Goal: Information Seeking & Learning: Learn about a topic

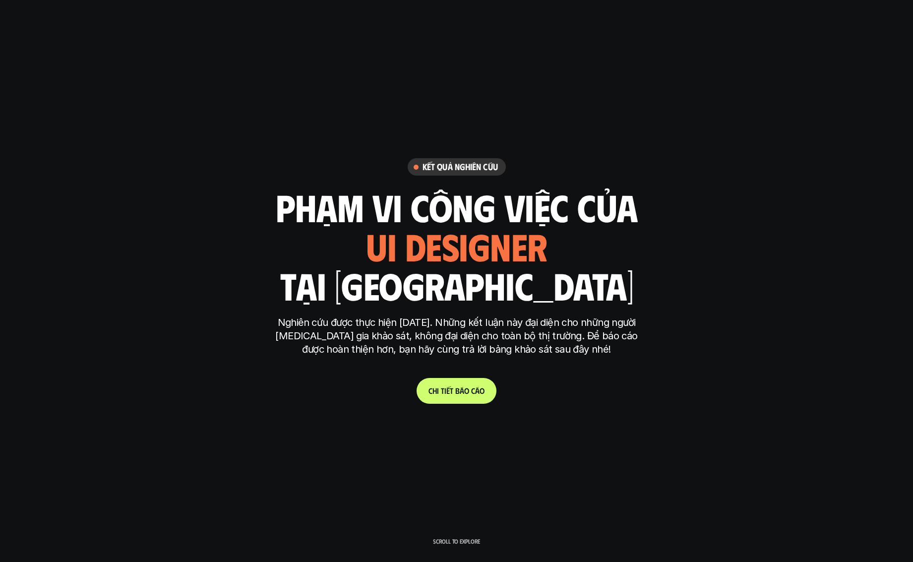
scroll to position [3976, 0]
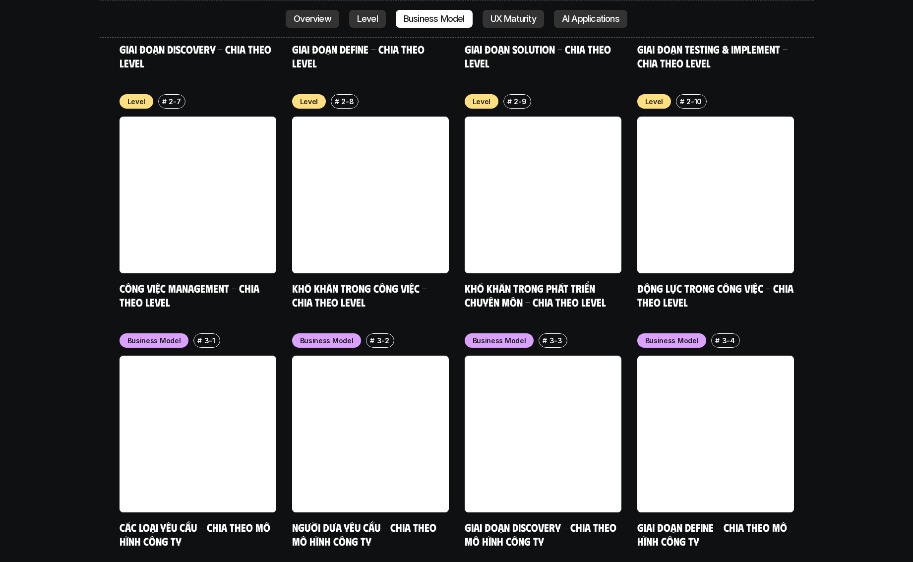
click at [844, 247] on div "nội dung báo cáo Designer ở các level, hoặc trong các môi trường khác nhau đang…" at bounding box center [456, 349] width 913 height 2922
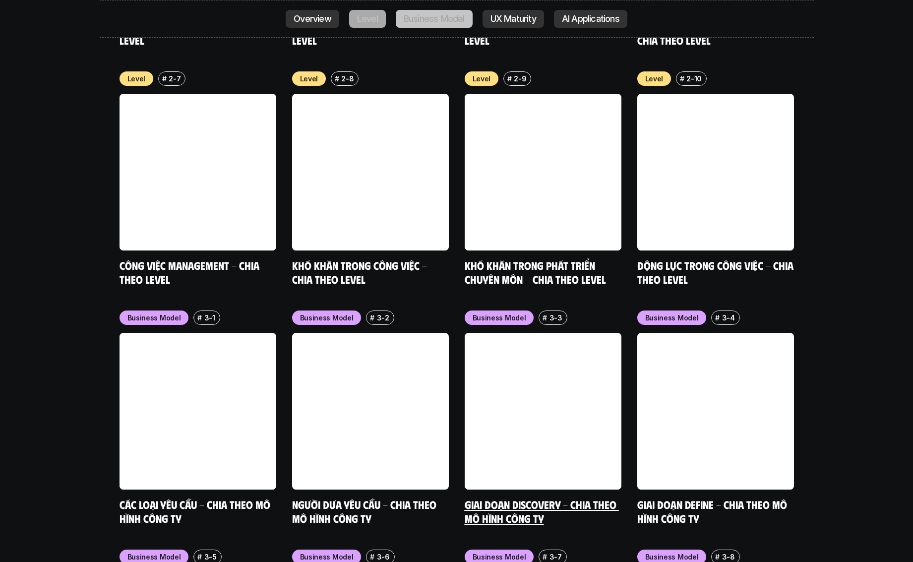
scroll to position [4003, 0]
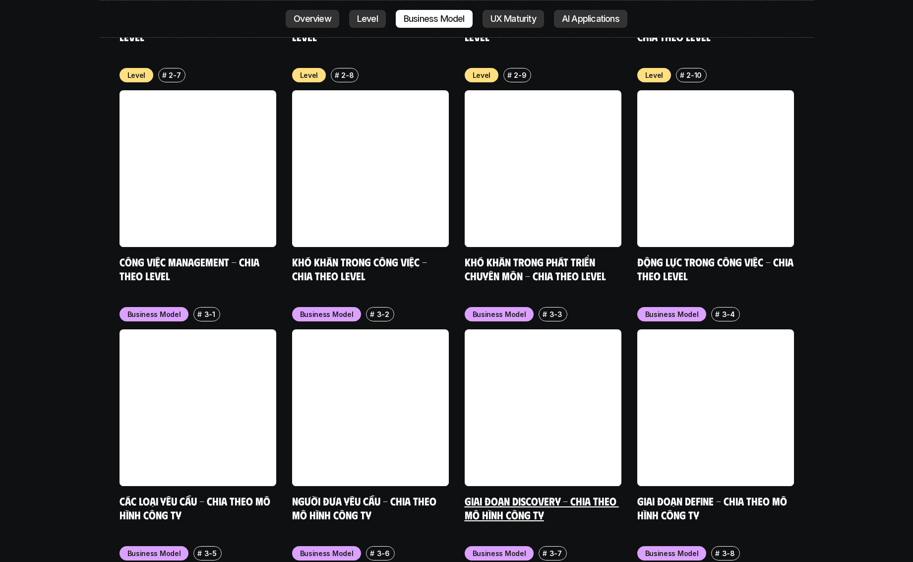
click at [536, 382] on link at bounding box center [543, 407] width 157 height 157
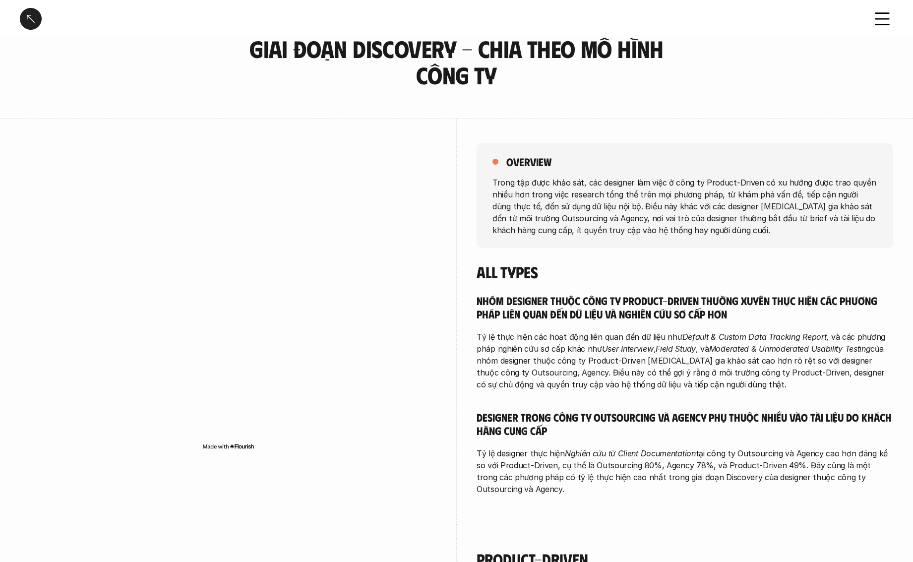
scroll to position [48, 0]
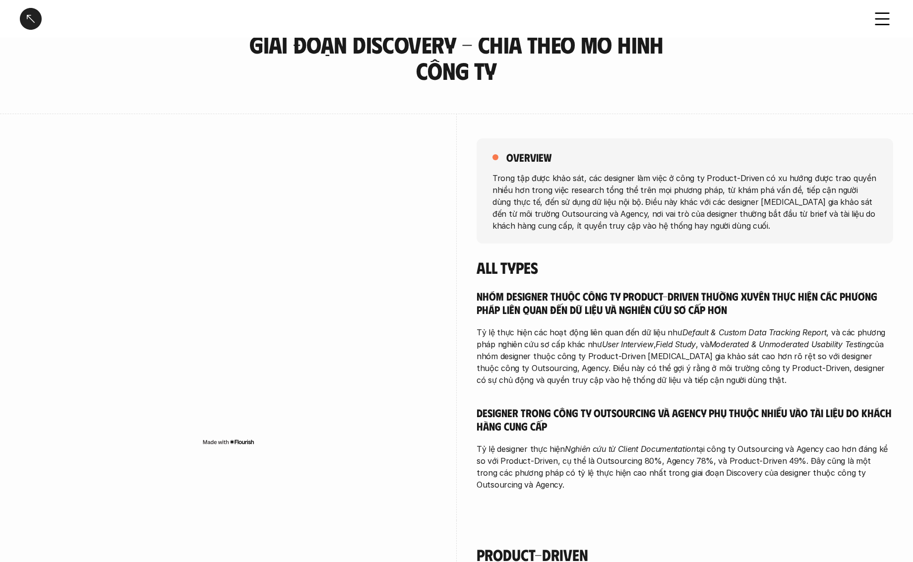
click at [654, 270] on h4 "All Types" at bounding box center [685, 267] width 417 height 19
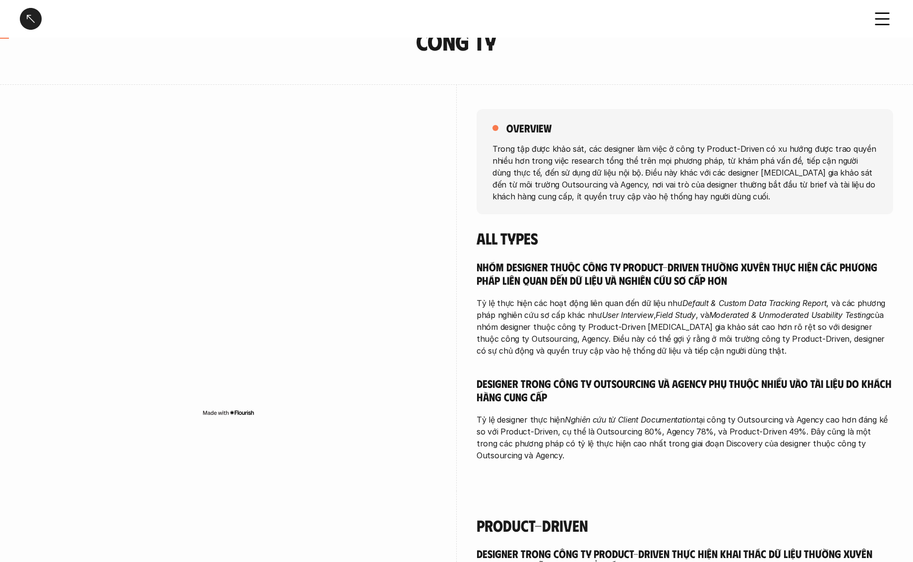
scroll to position [0, 0]
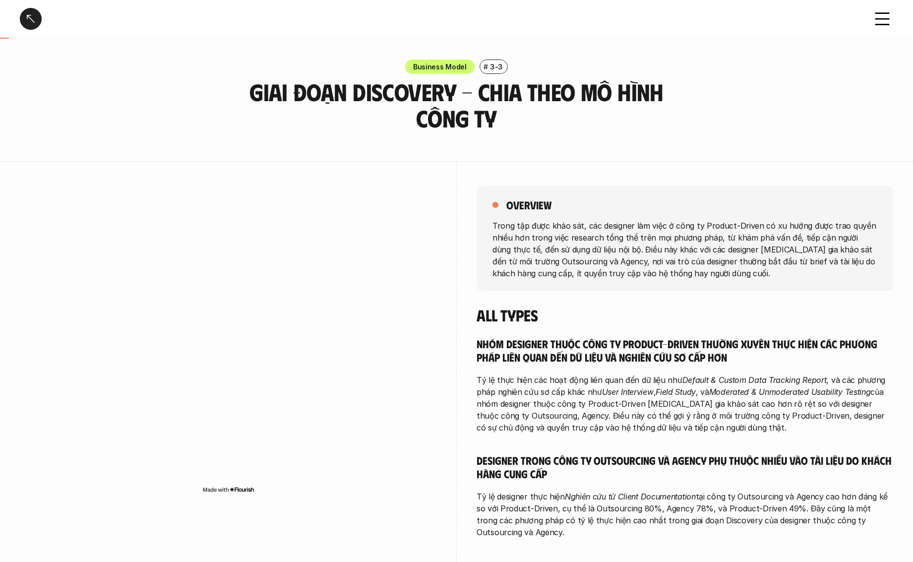
click at [883, 15] on icon at bounding box center [883, 19] width 22 height 22
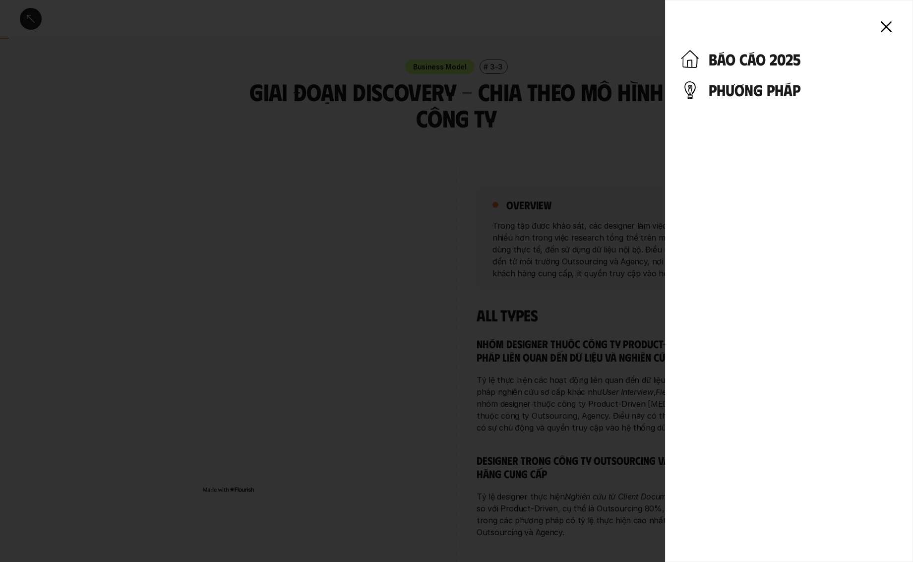
click at [898, 25] on div "báo cáo 2025 phương pháp" at bounding box center [789, 281] width 248 height 562
click at [893, 24] on icon at bounding box center [887, 27] width 22 height 22
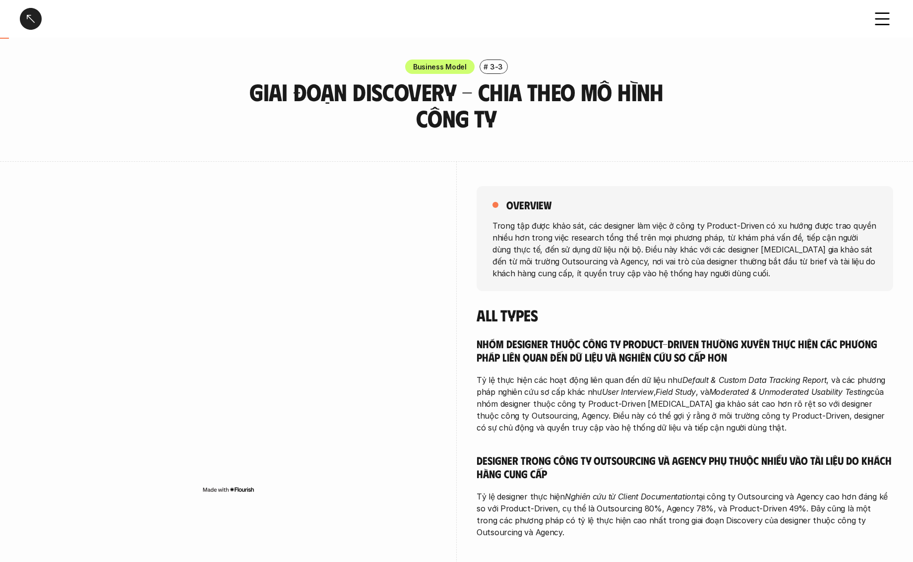
click at [444, 67] on p "Business Model" at bounding box center [440, 67] width 54 height 10
click at [40, 19] on div at bounding box center [31, 19] width 22 height 22
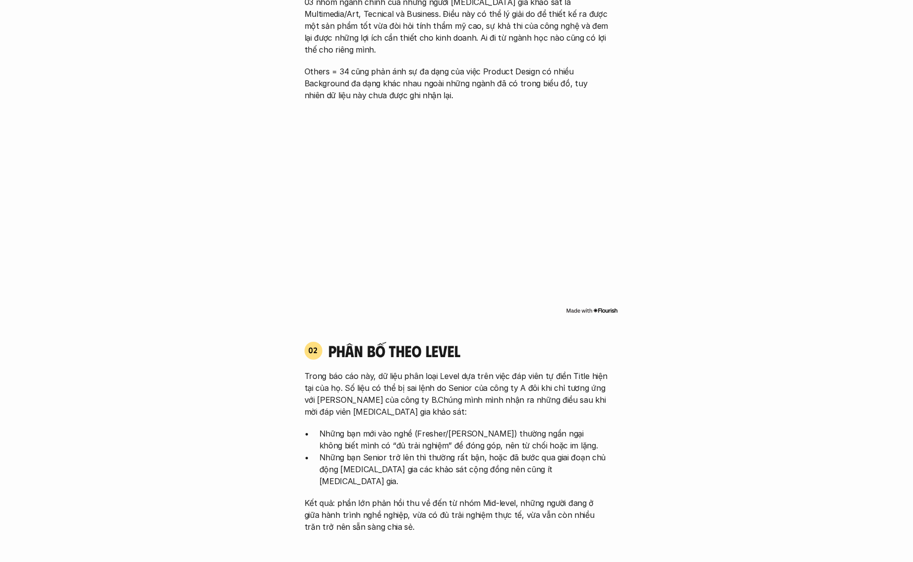
scroll to position [864, 0]
